Goal: Task Accomplishment & Management: Manage account settings

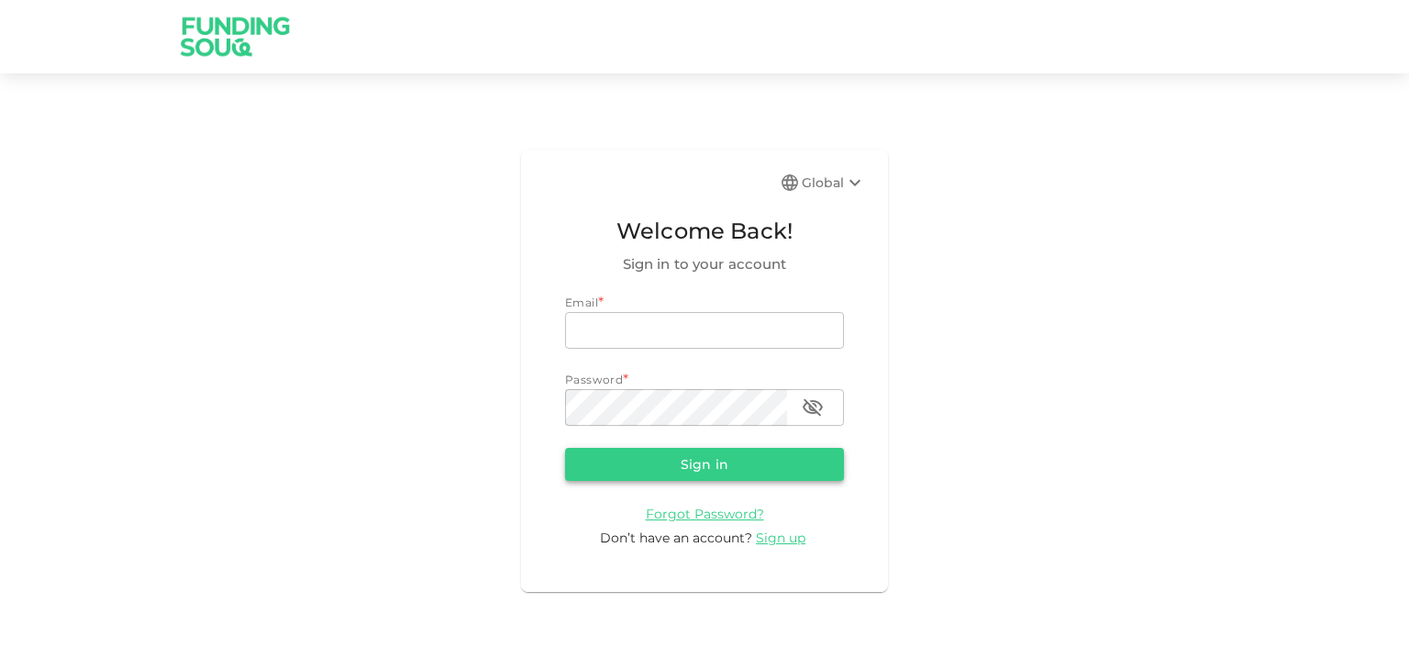
type input "[EMAIL_ADDRESS][DOMAIN_NAME]"
click at [712, 471] on button "Sign in" at bounding box center [704, 464] width 279 height 33
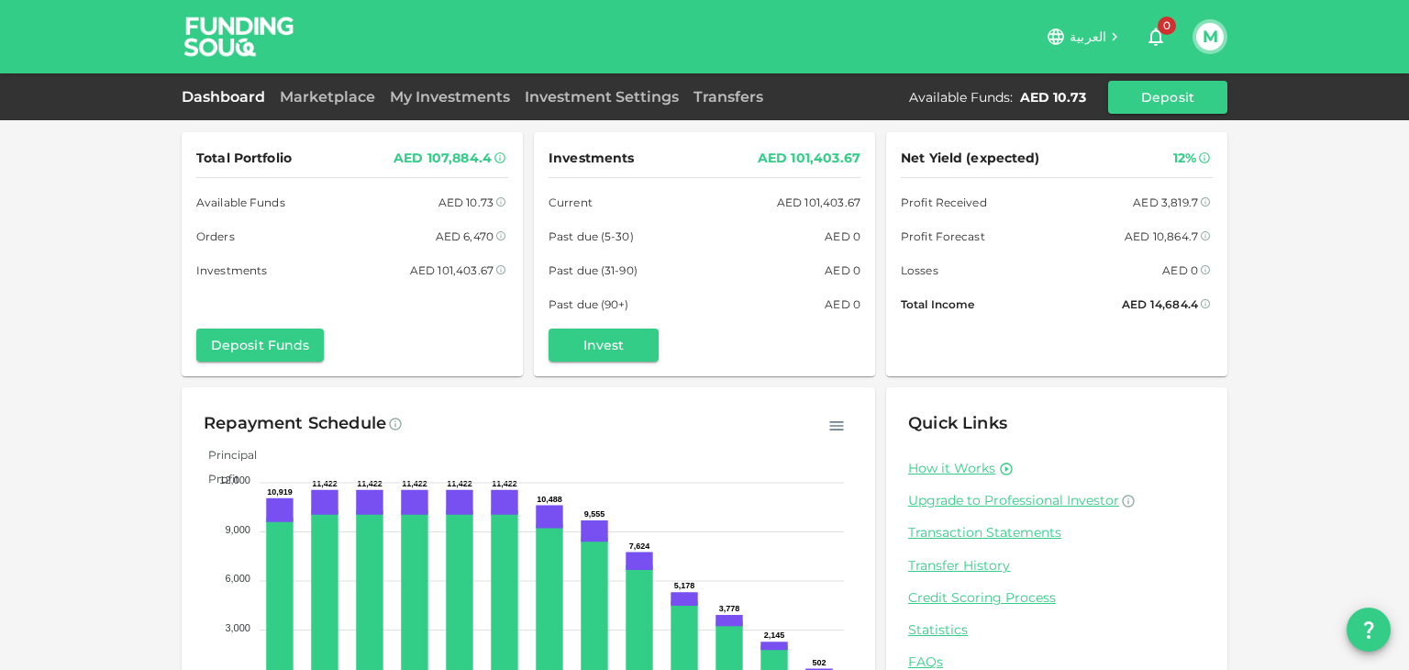
scroll to position [90, 0]
